Goal: Check status

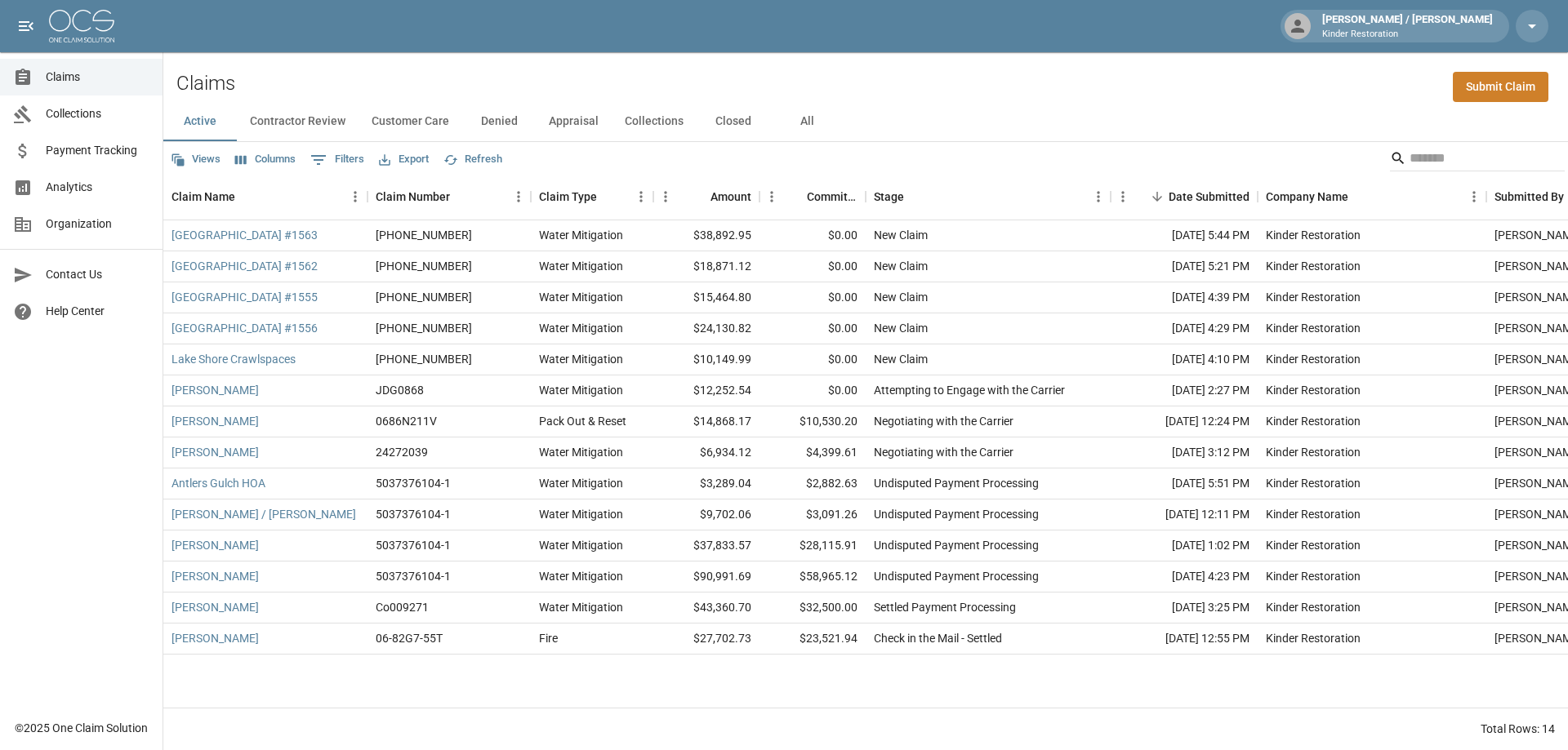
click at [808, 119] on button "All" at bounding box center [807, 122] width 74 height 39
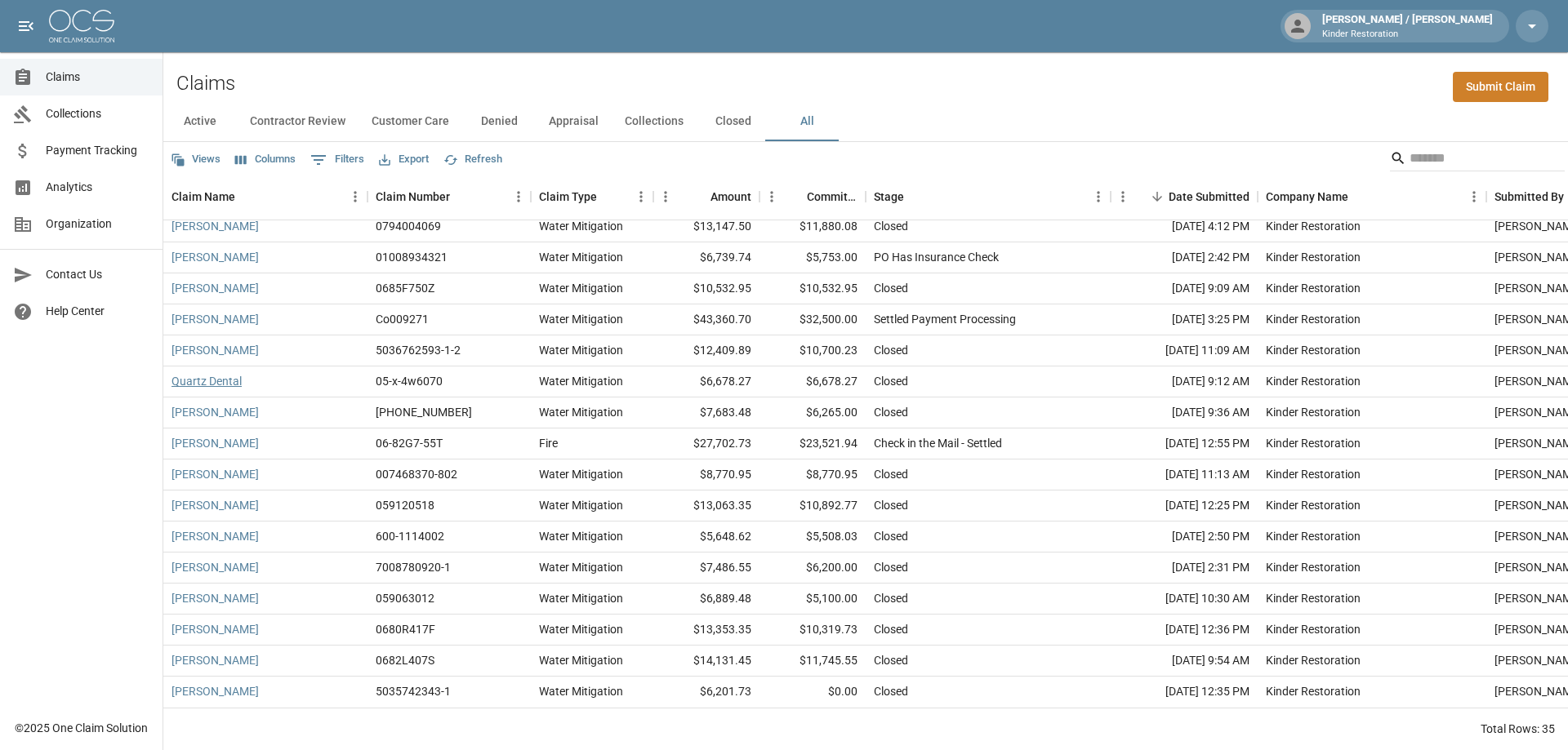
scroll to position [528, 0]
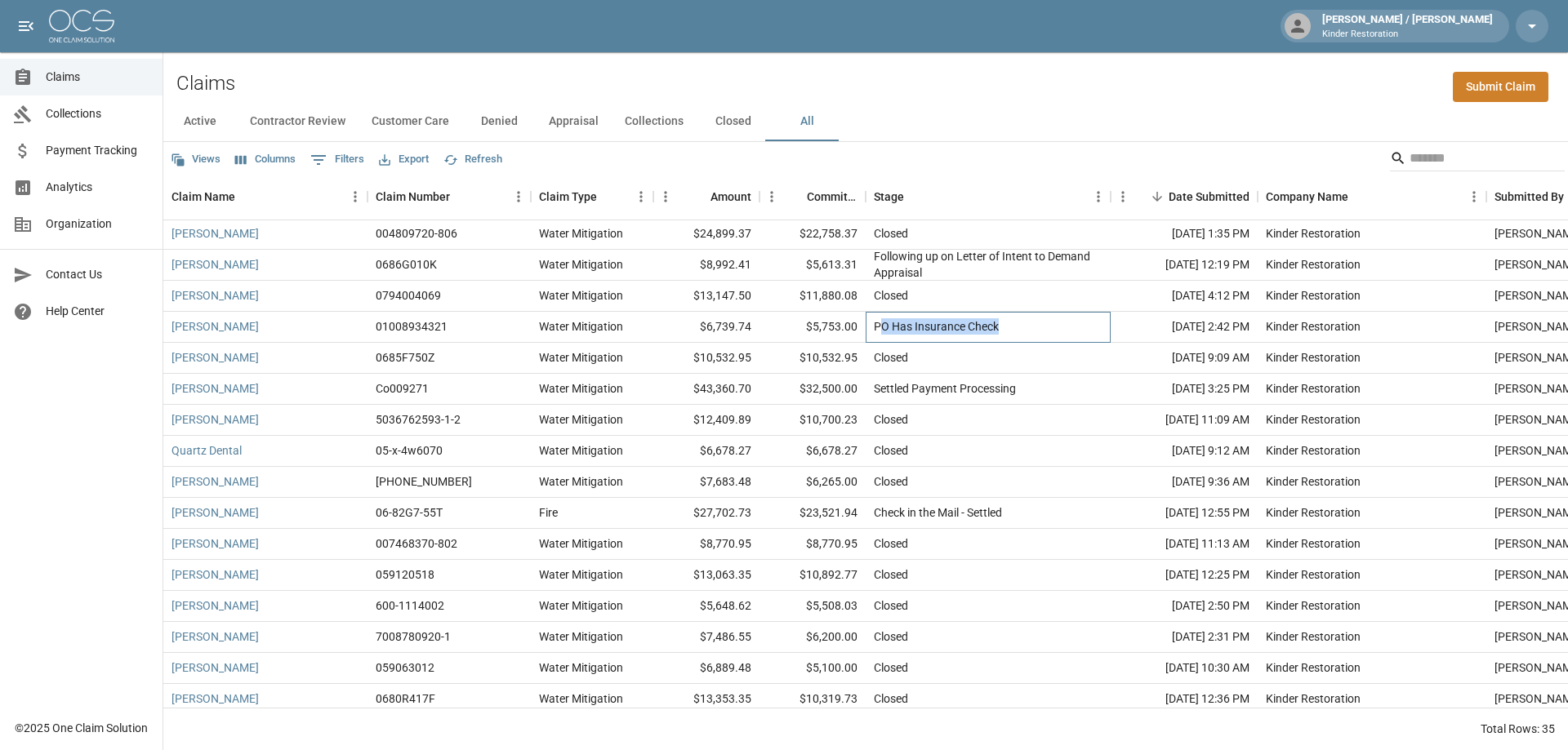
drag, startPoint x: 880, startPoint y: 321, endPoint x: 1051, endPoint y: 321, distance: 171.0
click at [1051, 321] on div "PO Has Insurance Check" at bounding box center [987, 327] width 245 height 31
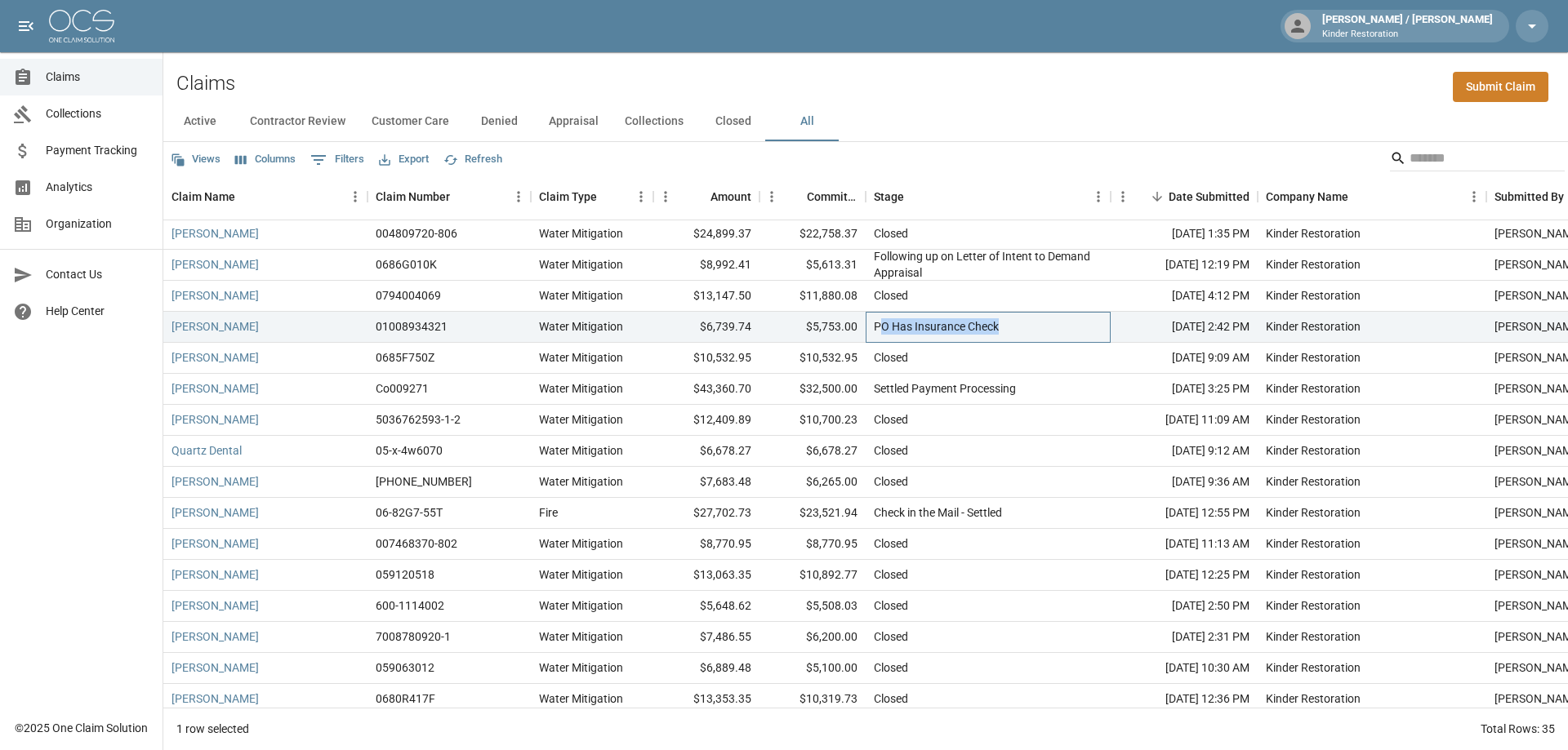
click at [1051, 321] on div "PO Has Insurance Check" at bounding box center [987, 327] width 245 height 31
drag, startPoint x: 873, startPoint y: 388, endPoint x: 1025, endPoint y: 393, distance: 152.1
click at [1025, 393] on div "Settled Payment Processing" at bounding box center [987, 389] width 245 height 31
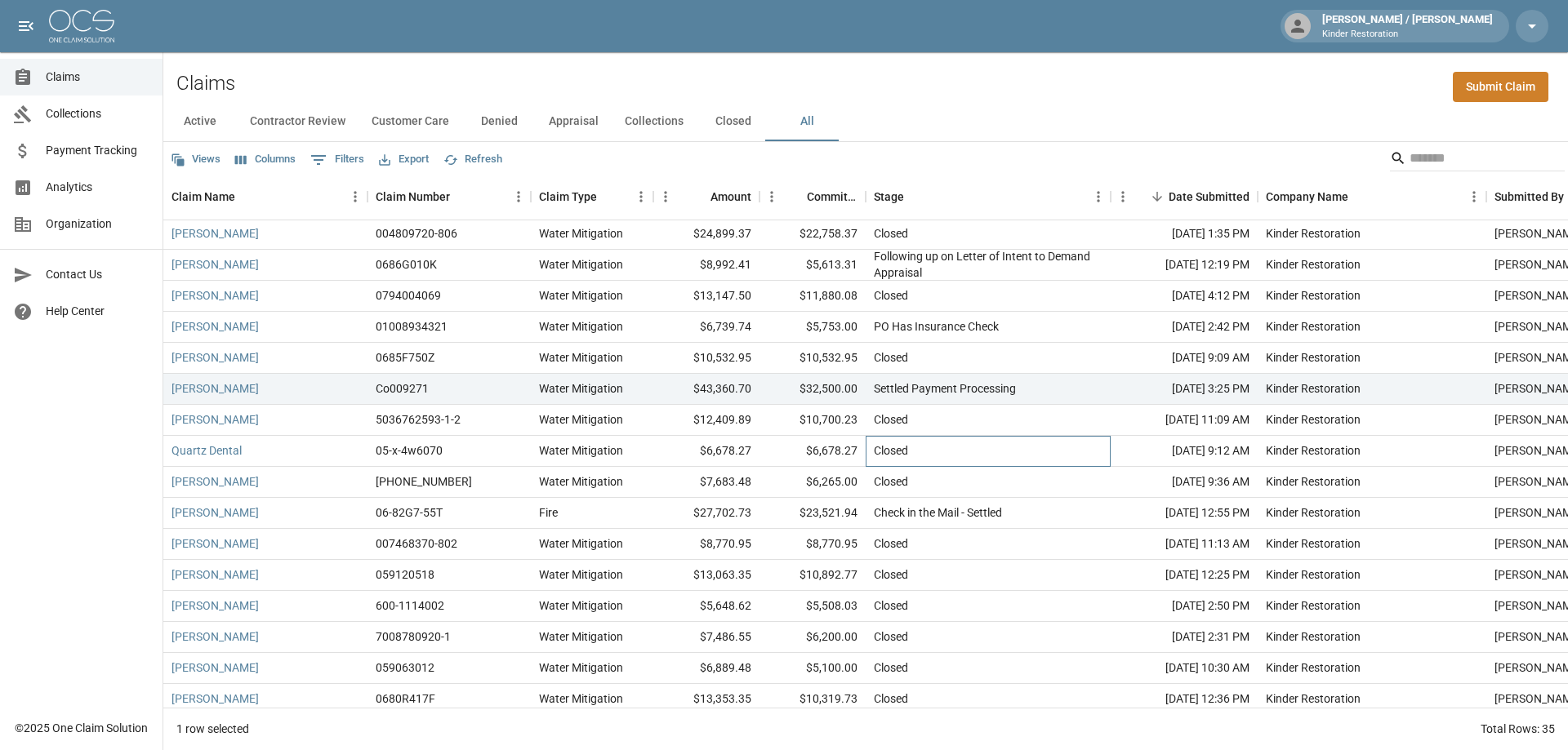
click at [1001, 438] on div "Closed" at bounding box center [987, 451] width 245 height 31
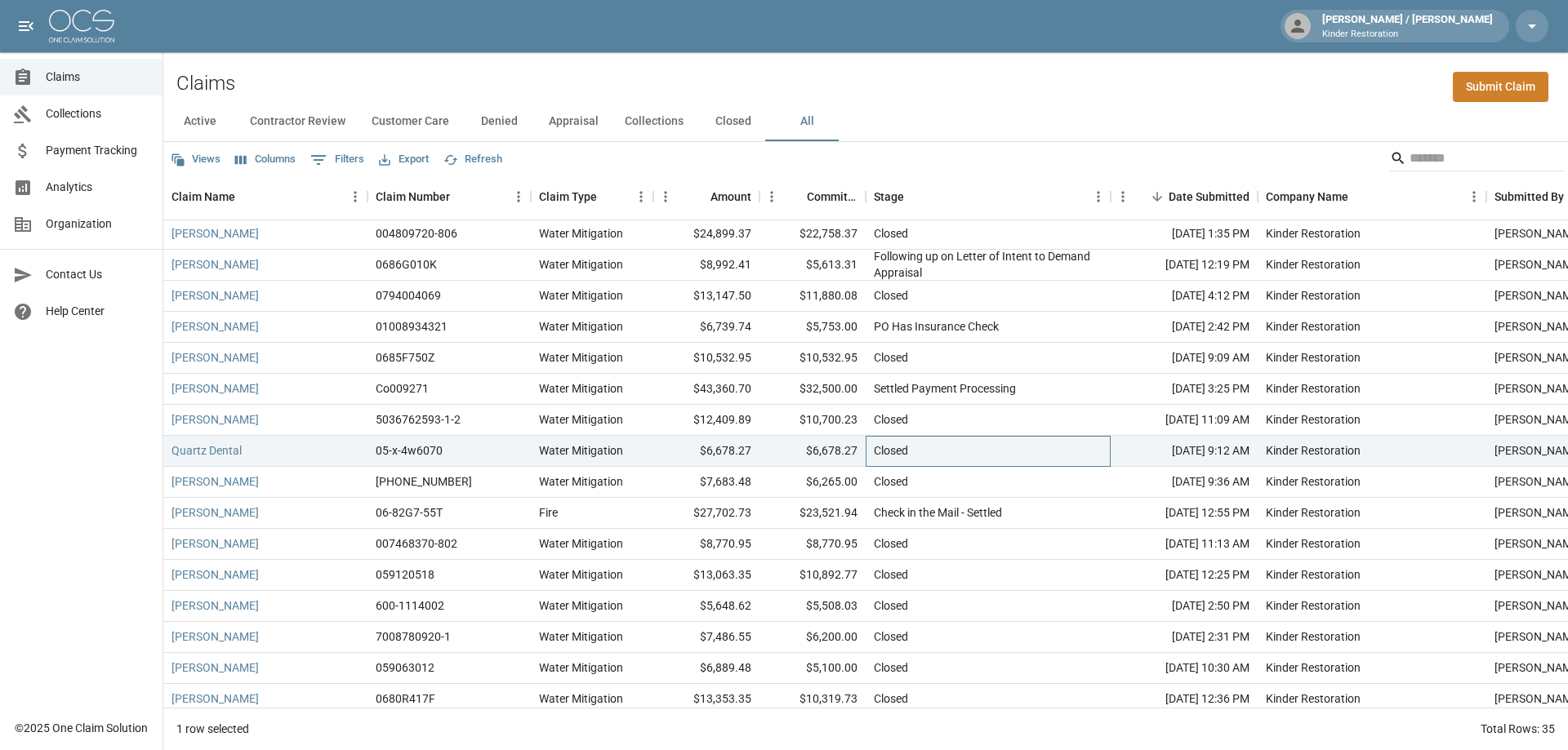
scroll to position [610, 0]
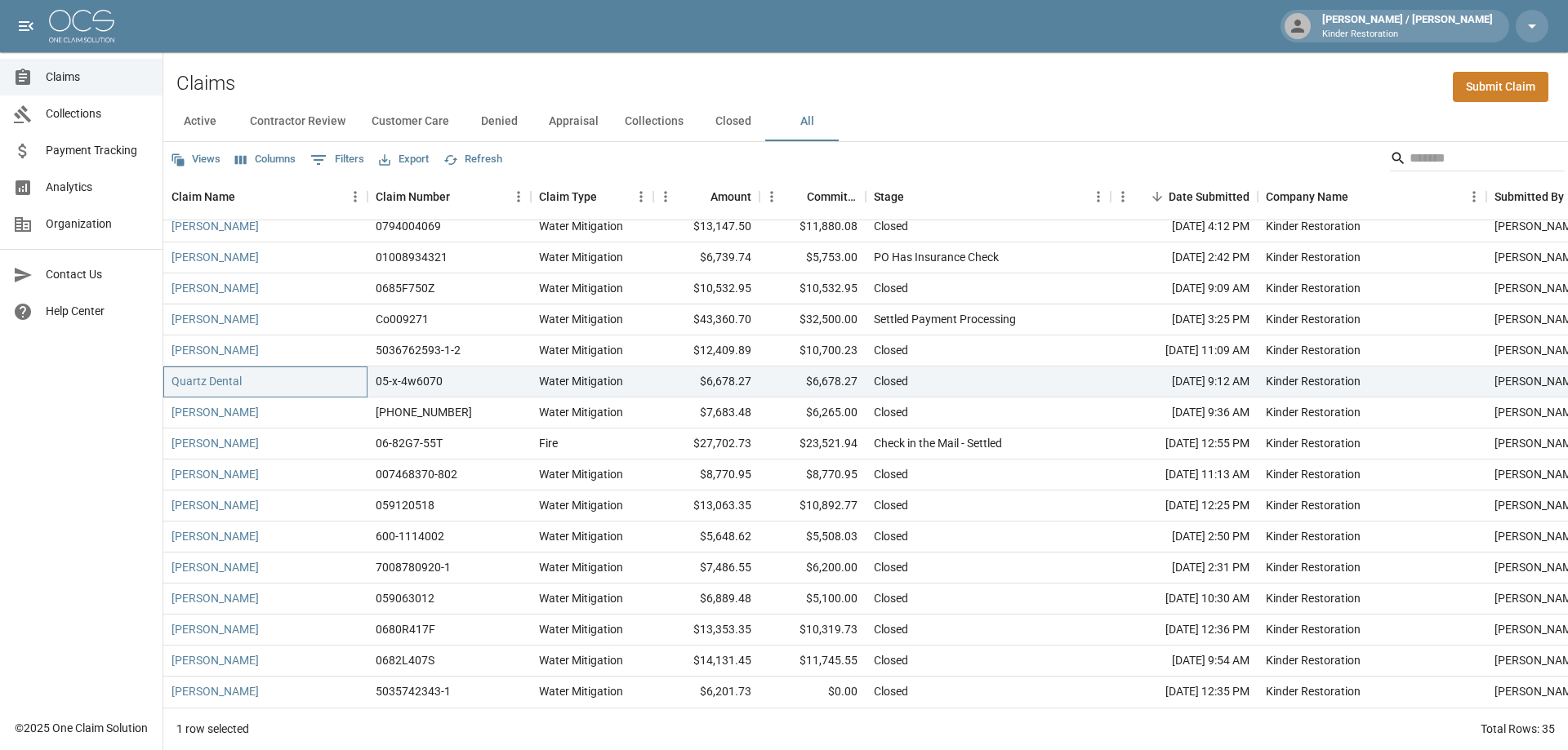
click at [330, 384] on div "Quartz Dental" at bounding box center [265, 381] width 204 height 31
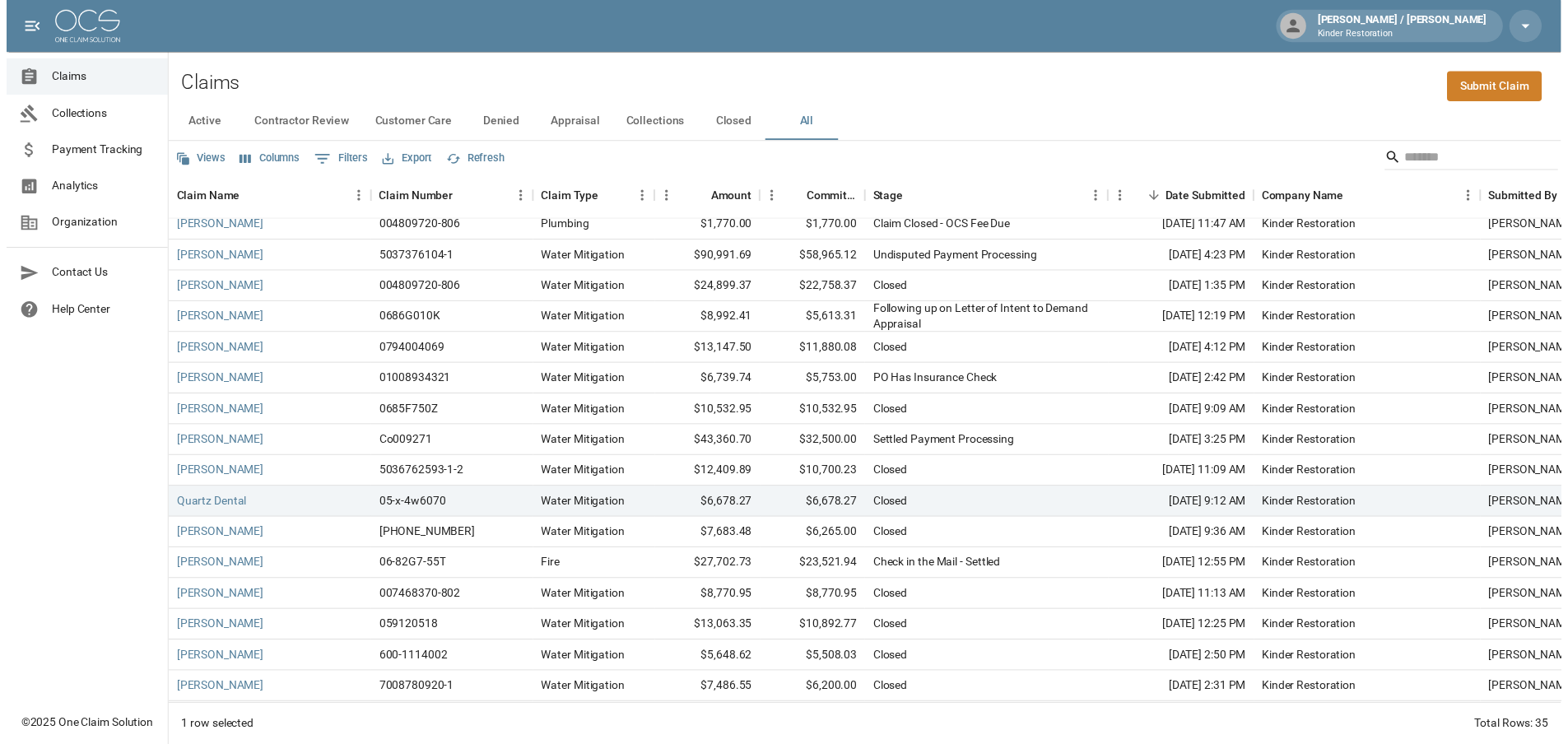
scroll to position [494, 0]
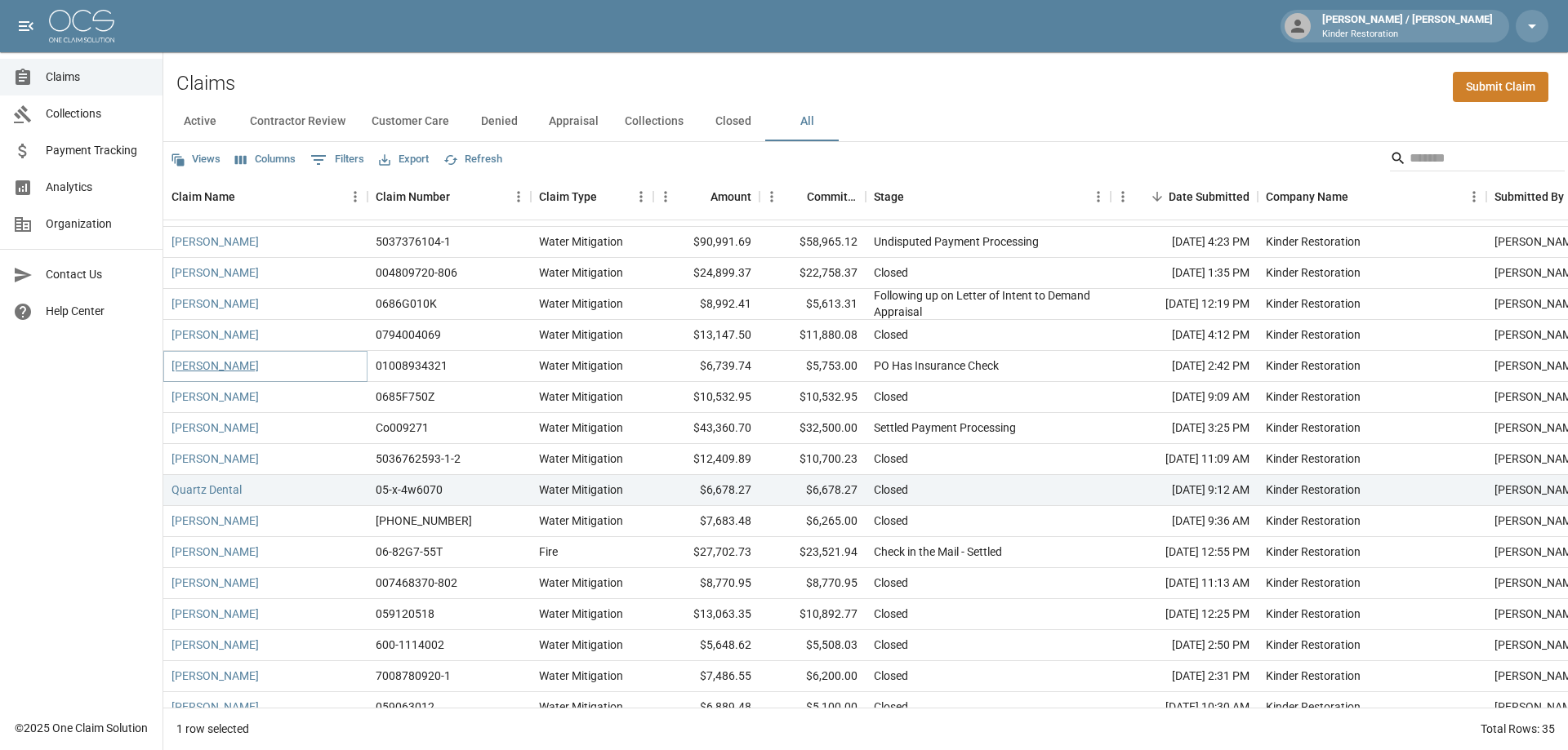
click at [215, 368] on link "[PERSON_NAME]" at bounding box center [215, 365] width 87 height 16
